Goal: Information Seeking & Learning: Learn about a topic

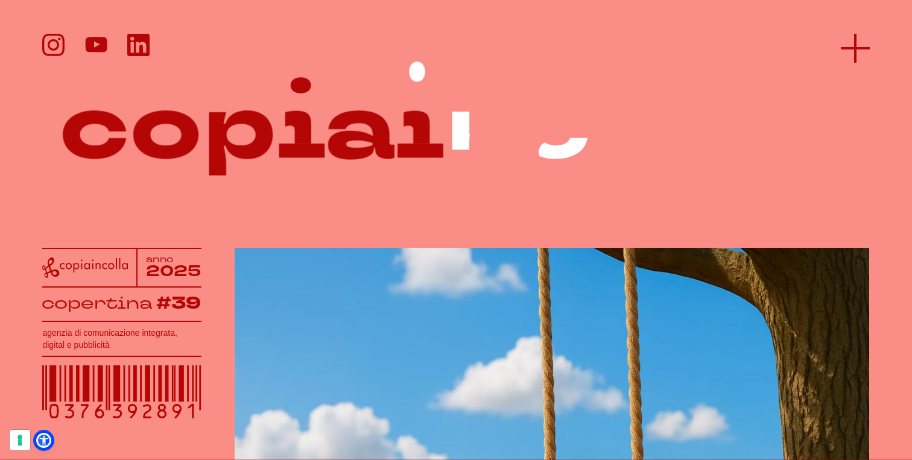
click at [864, 58] on icon at bounding box center [855, 48] width 29 height 29
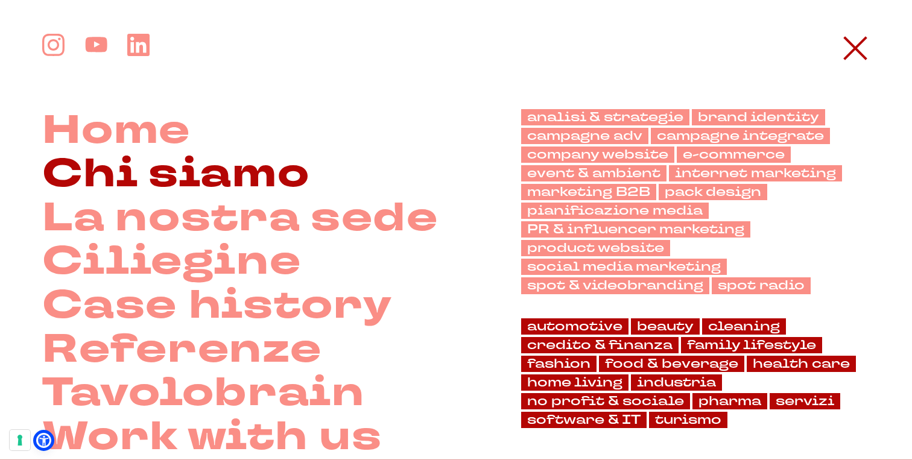
click at [205, 183] on link "Chi siamo" at bounding box center [175, 175] width 267 height 44
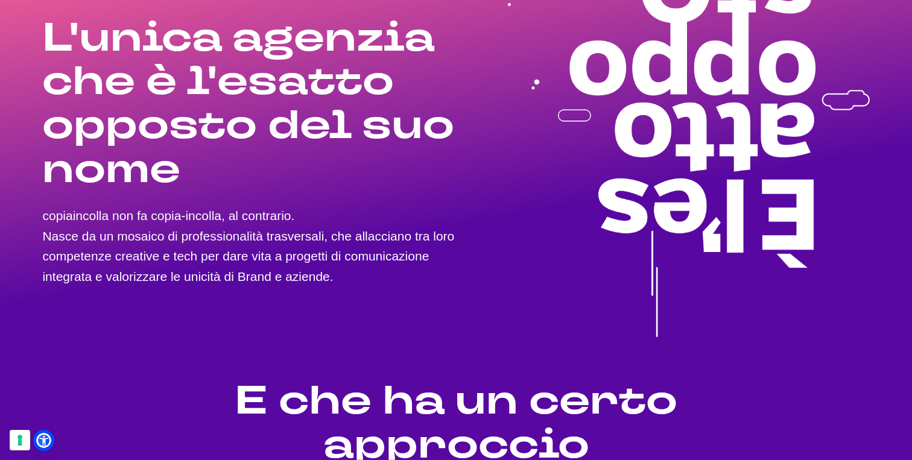
scroll to position [146, 0]
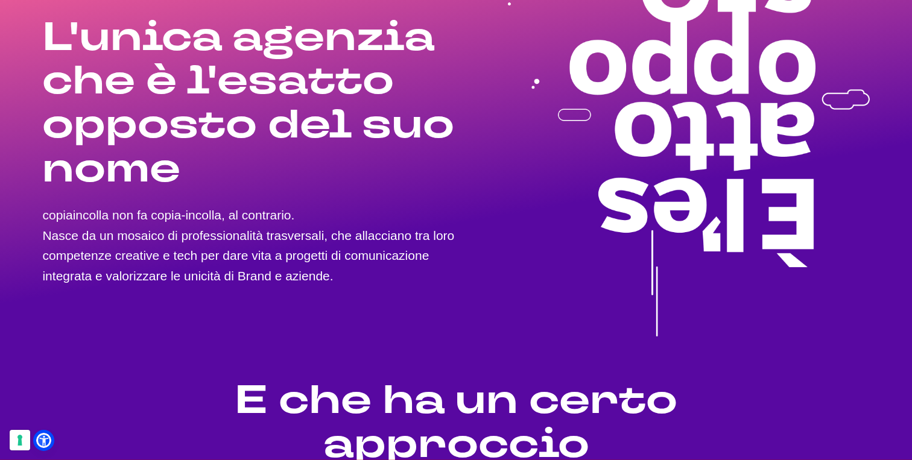
drag, startPoint x: 43, startPoint y: 226, endPoint x: 186, endPoint y: 297, distance: 159.0
click at [187, 297] on div "L'unica agenzia che è l'esatto opposto del suo nome copiaincolla non fa copia-i…" at bounding box center [249, 95] width 414 height 483
copy p "Nasce da un mosaico di professionalità trasversali, che allacciano tra loro com…"
